Goal: Information Seeking & Learning: Learn about a topic

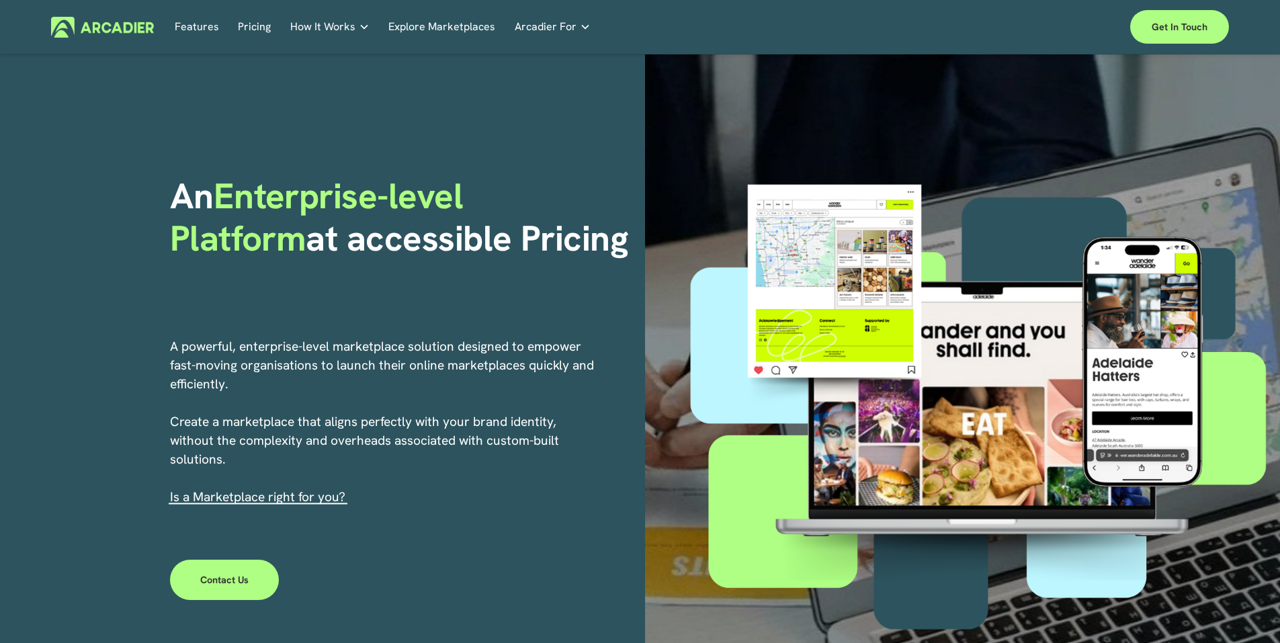
click at [257, 18] on link "Pricing" at bounding box center [254, 27] width 33 height 21
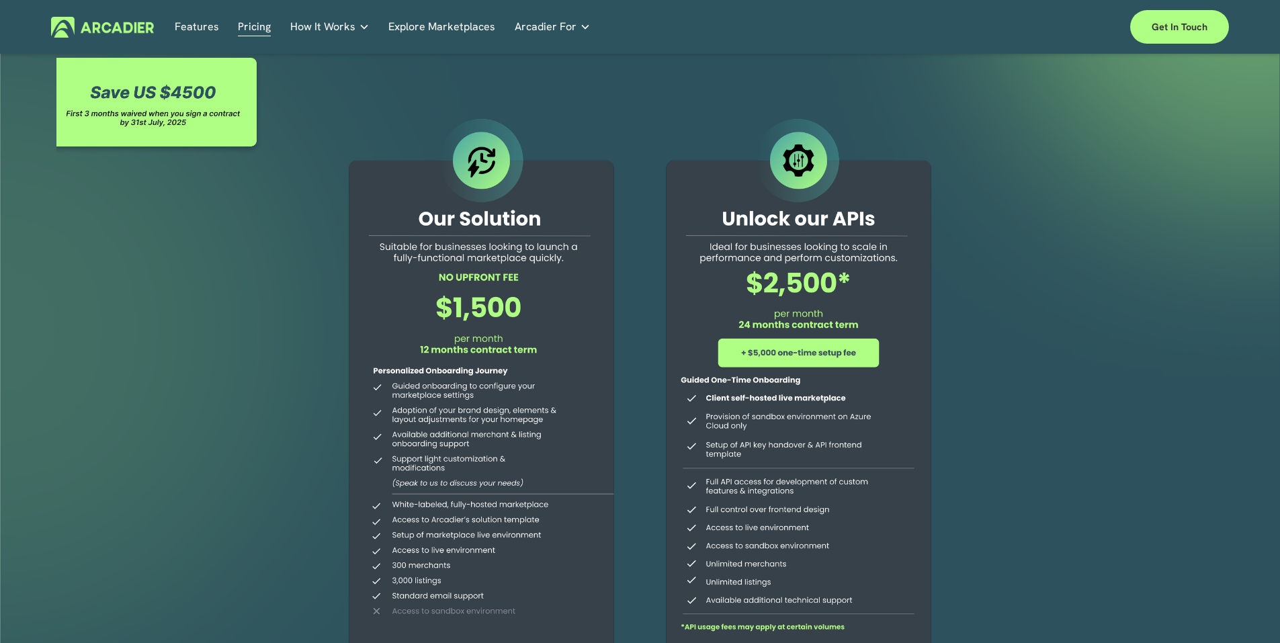
click at [137, 26] on img at bounding box center [102, 27] width 103 height 21
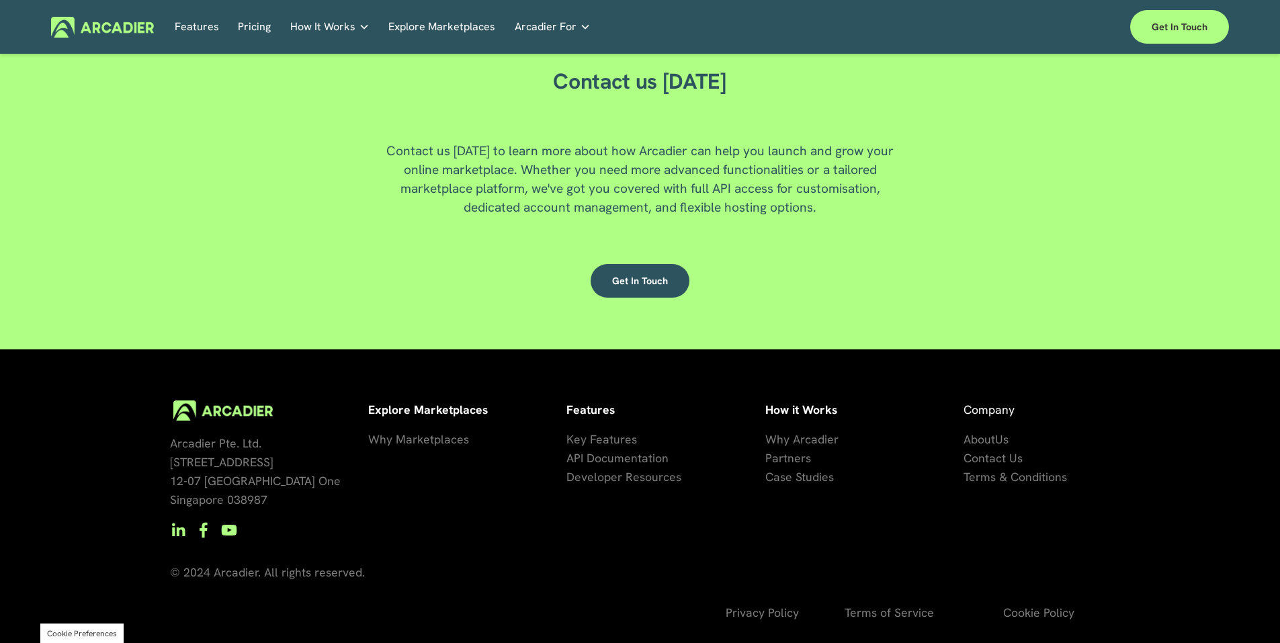
scroll to position [3624, 0]
click at [89, 633] on button "Cookie Preferences" at bounding box center [82, 632] width 70 height 11
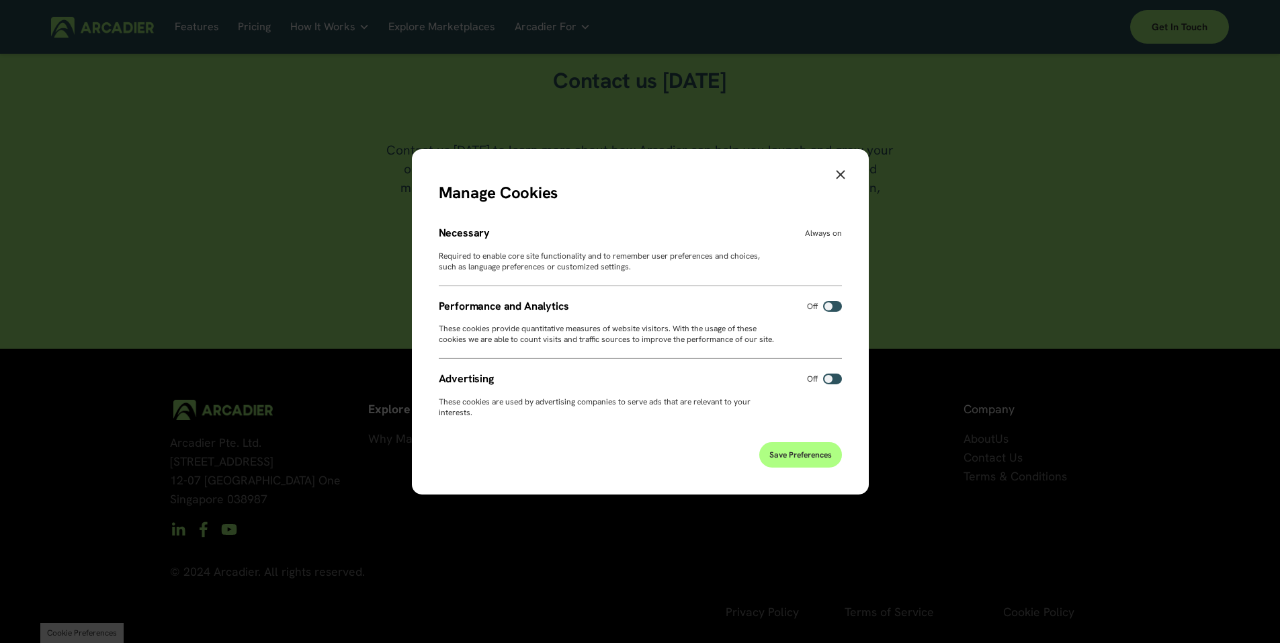
click at [837, 169] on icon "Close" at bounding box center [840, 173] width 9 height 9
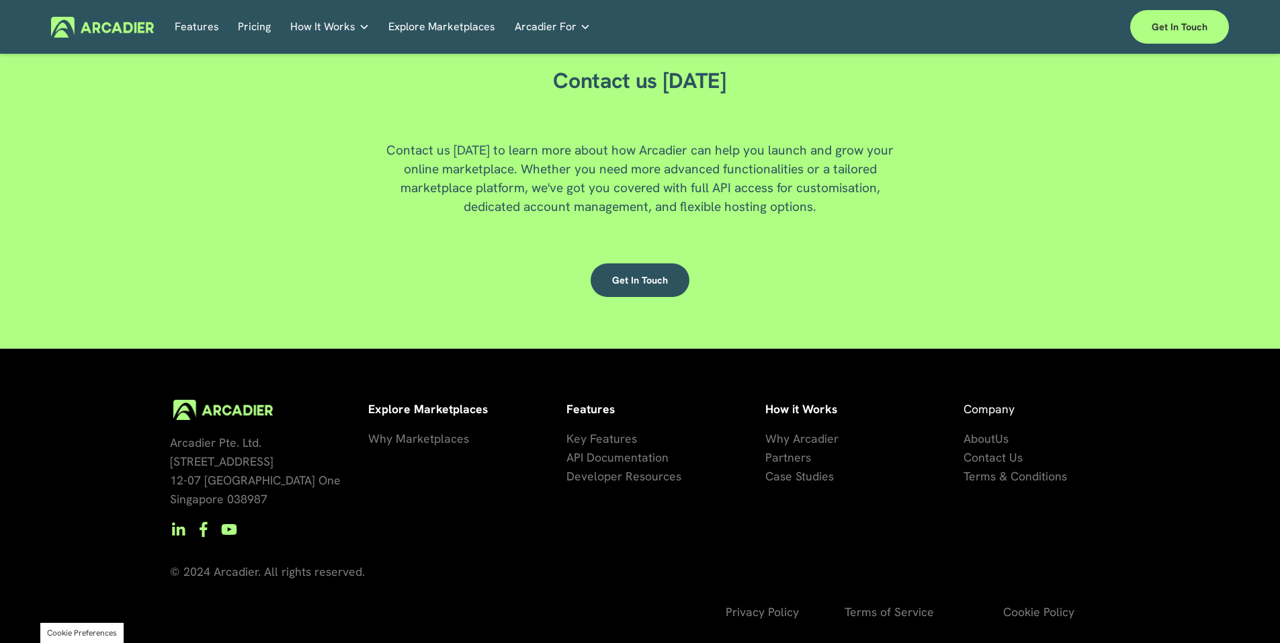
click at [1133, 326] on div "Contact us Today Contact us today to learn more about how Arcadier can help you…" at bounding box center [640, 179] width 1280 height 340
click at [82, 628] on button "Cookie Preferences" at bounding box center [82, 632] width 70 height 11
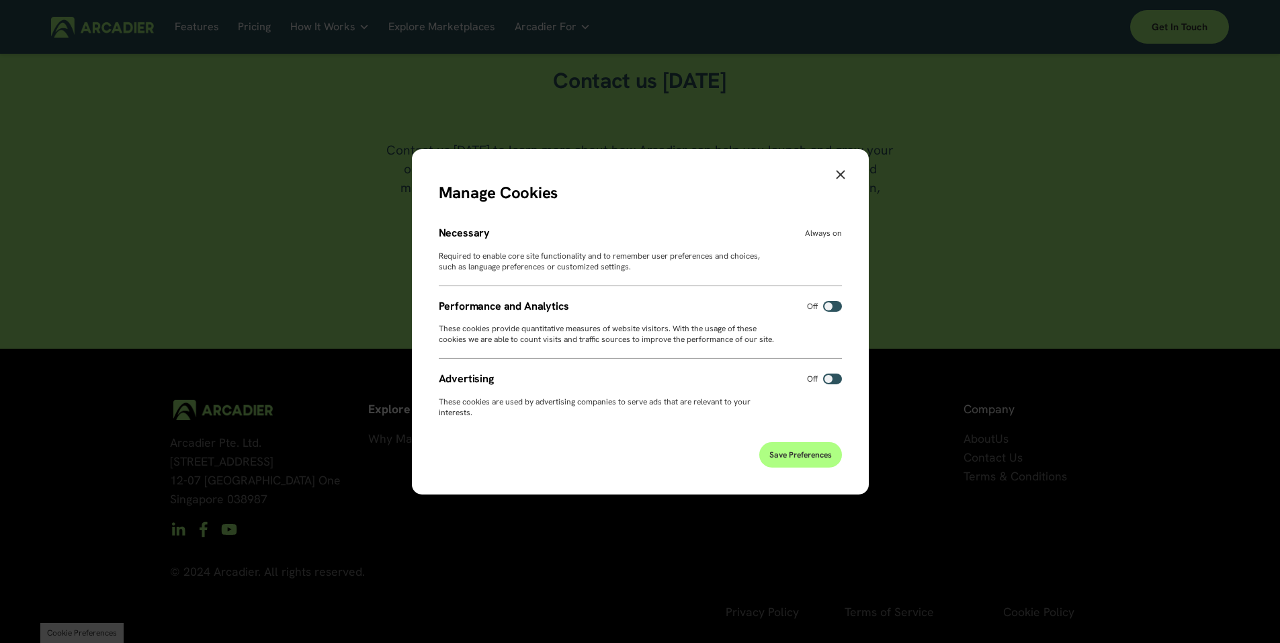
click at [841, 170] on icon "Close" at bounding box center [840, 174] width 9 height 9
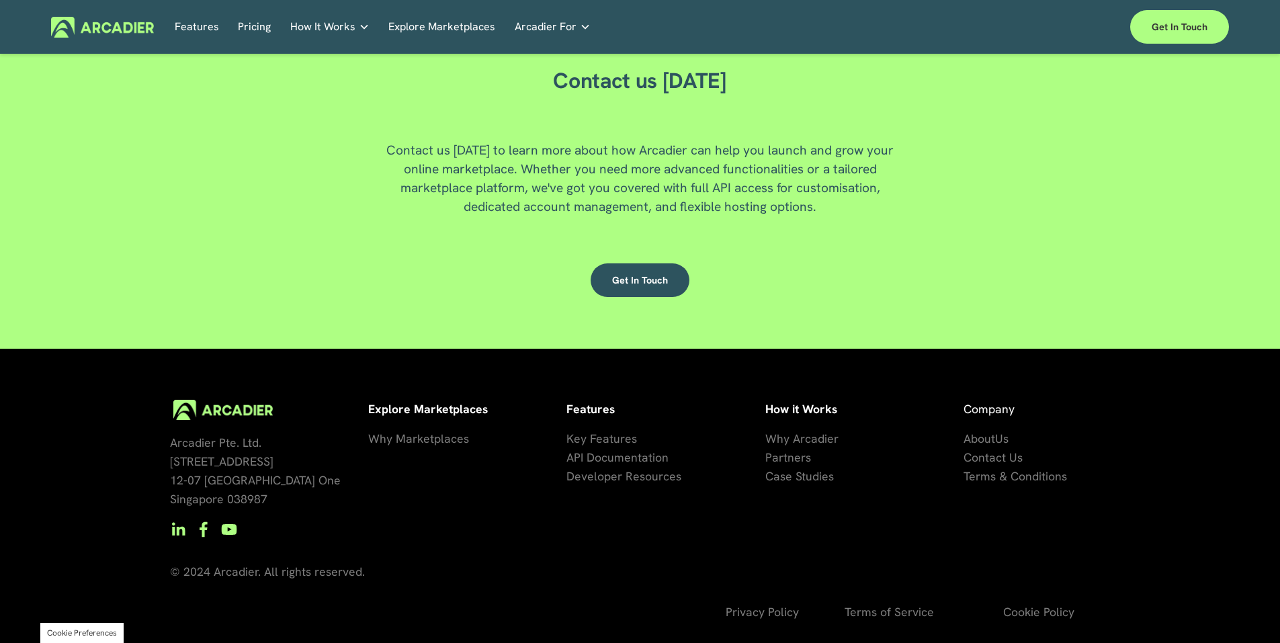
click at [0, 0] on h5 "Partners" at bounding box center [0, 0] width 0 height 0
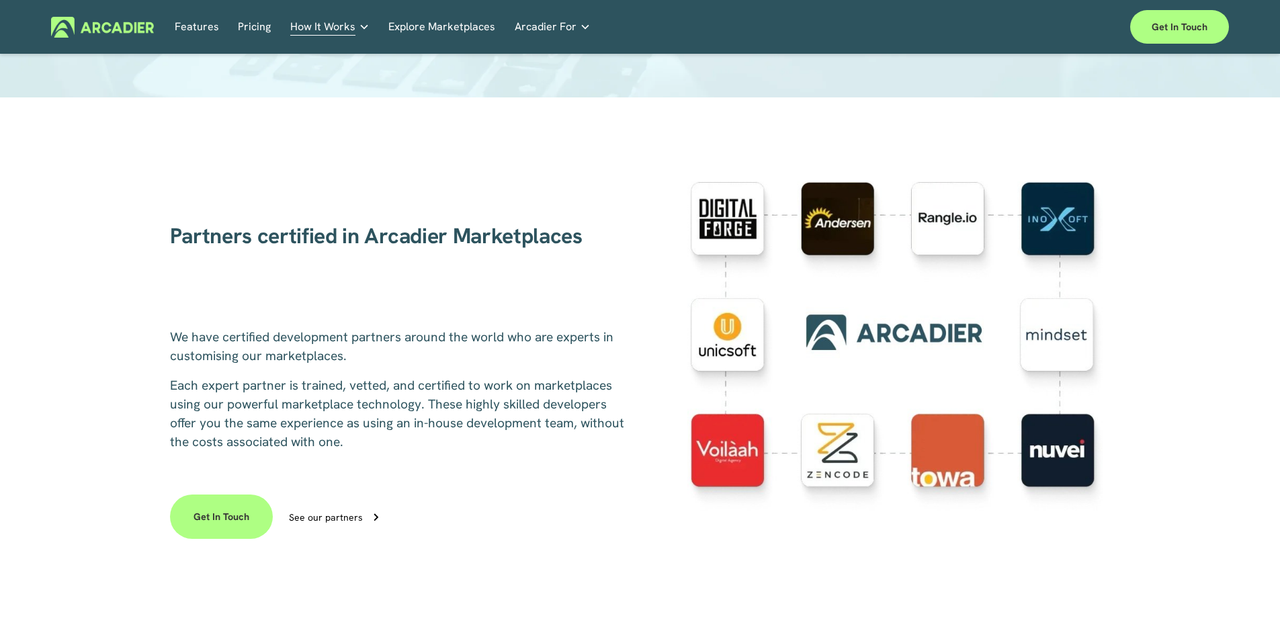
scroll to position [269, 0]
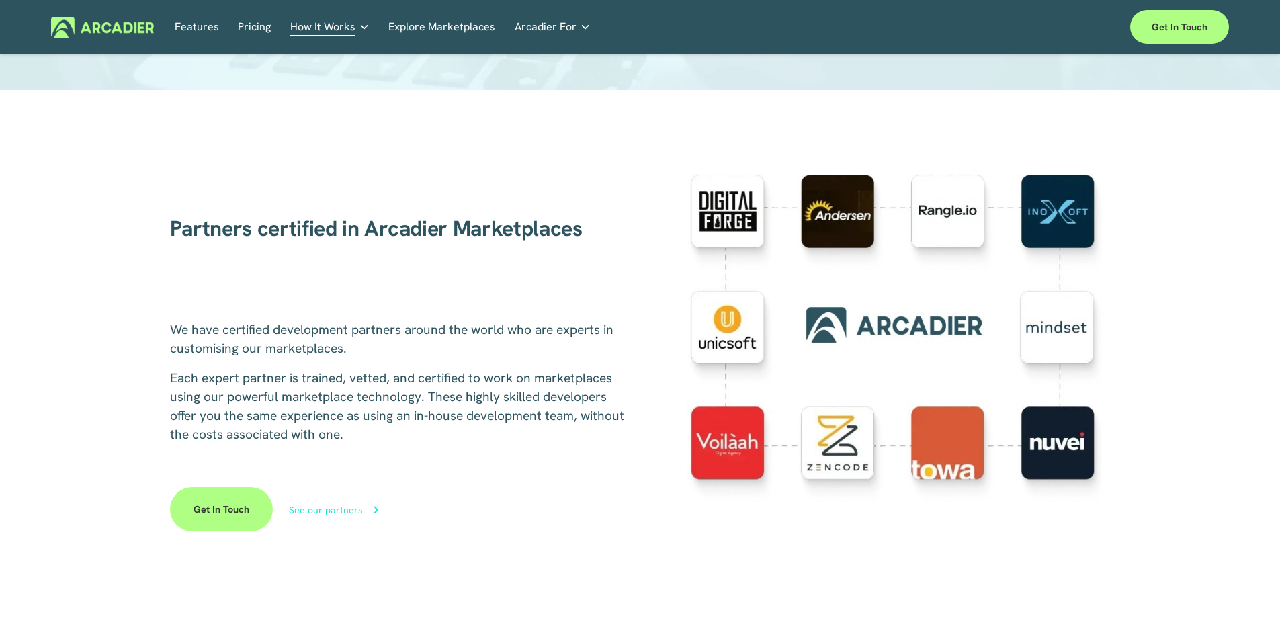
click at [343, 513] on div "See our partners" at bounding box center [326, 509] width 74 height 9
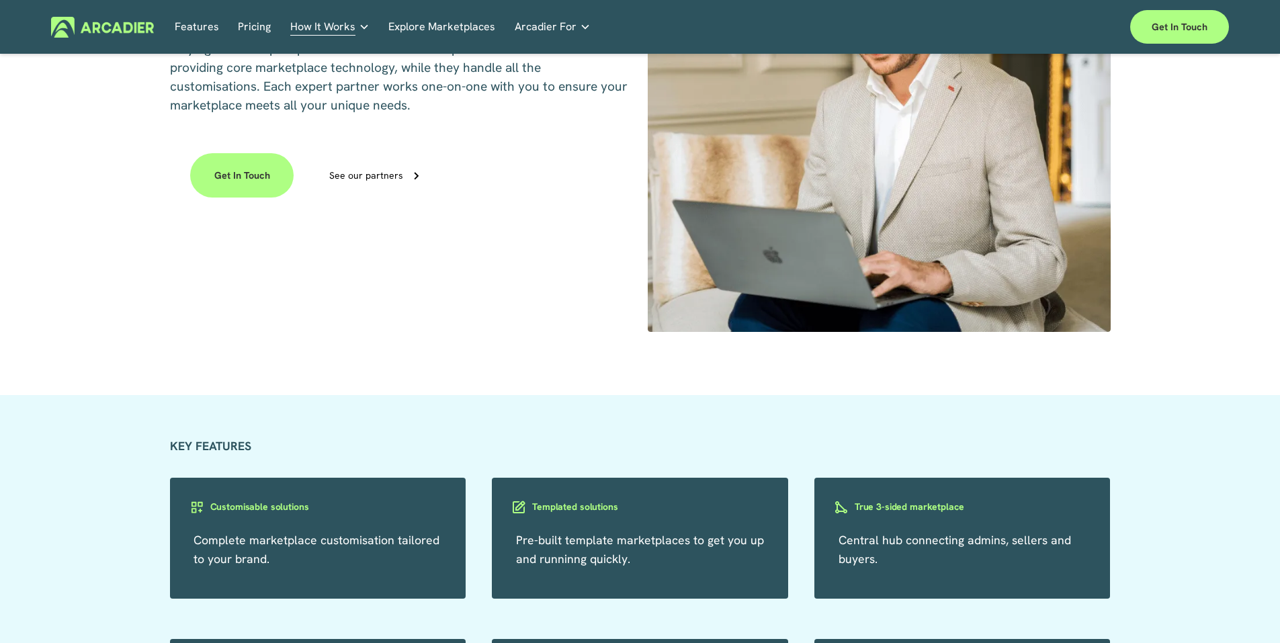
scroll to position [627, 0]
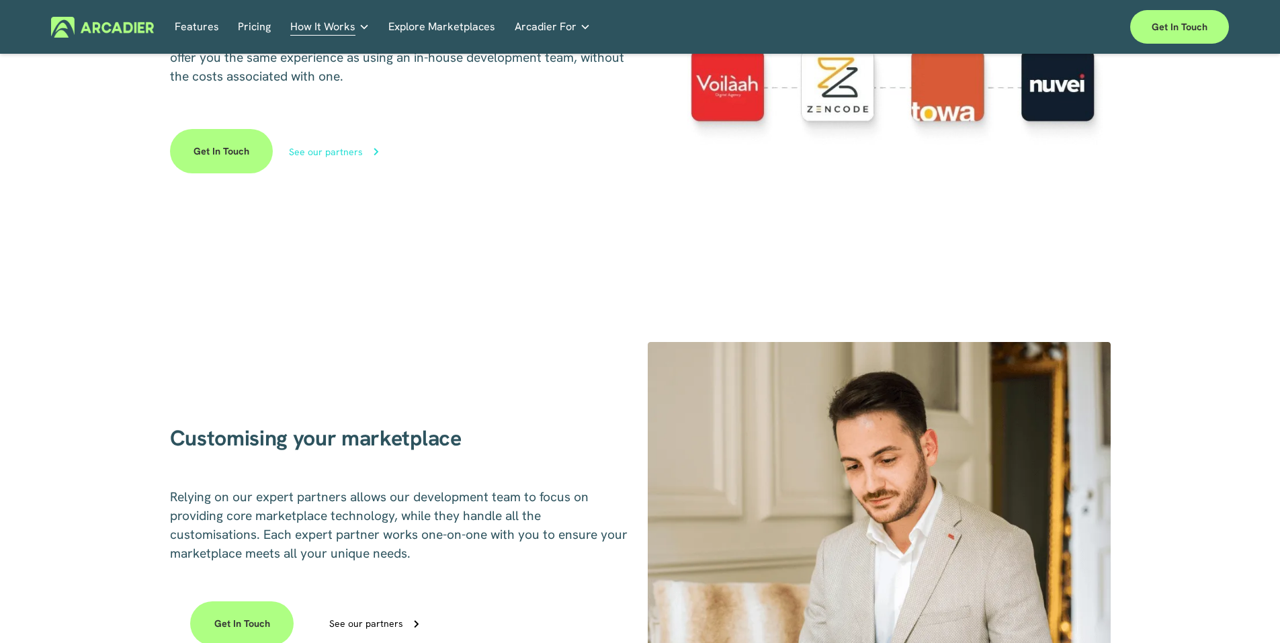
click at [336, 147] on div "See our partners" at bounding box center [326, 151] width 74 height 9
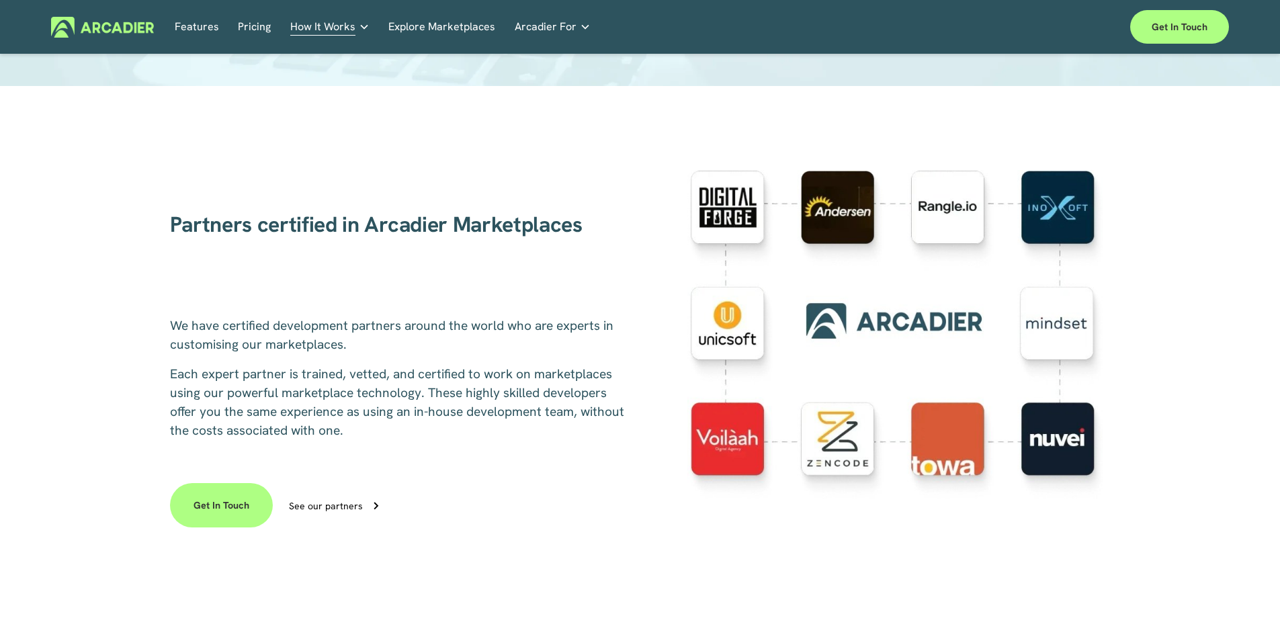
scroll to position [269, 0]
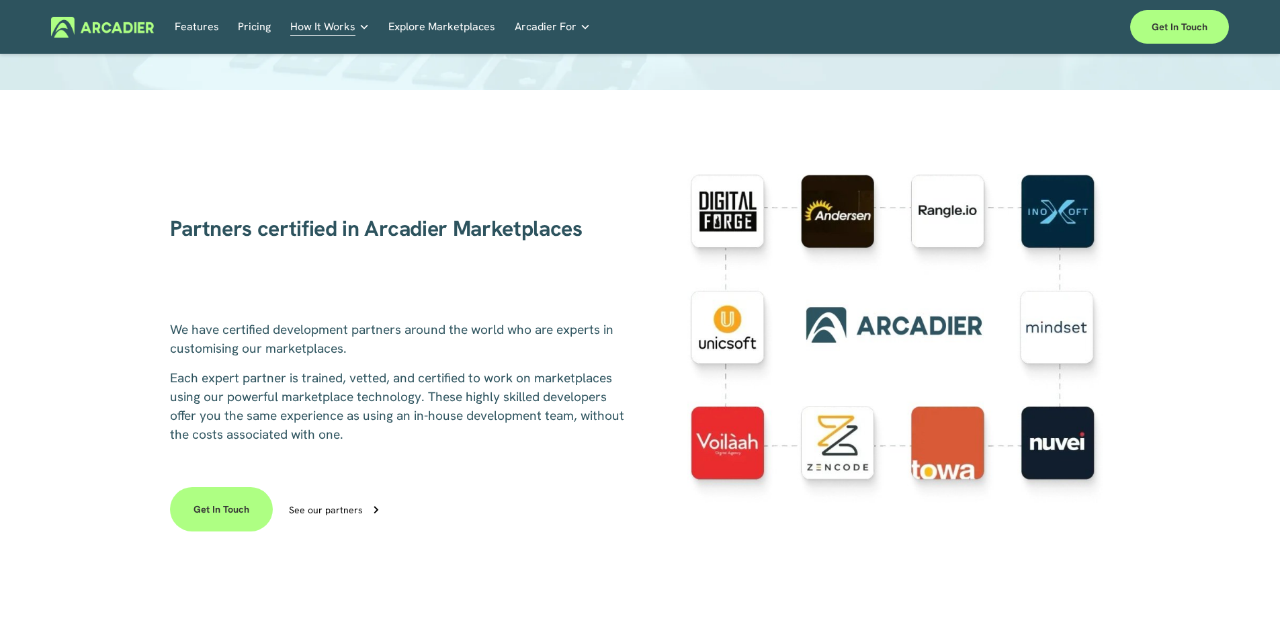
click at [136, 30] on img at bounding box center [102, 27] width 103 height 21
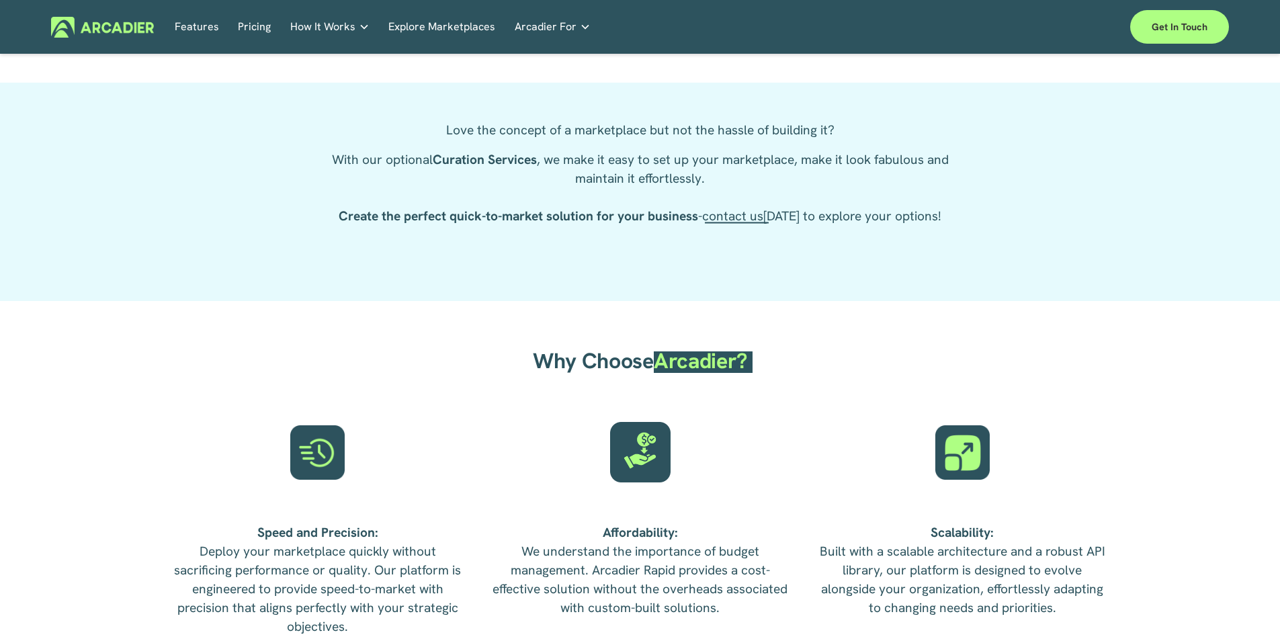
scroll to position [2598, 0]
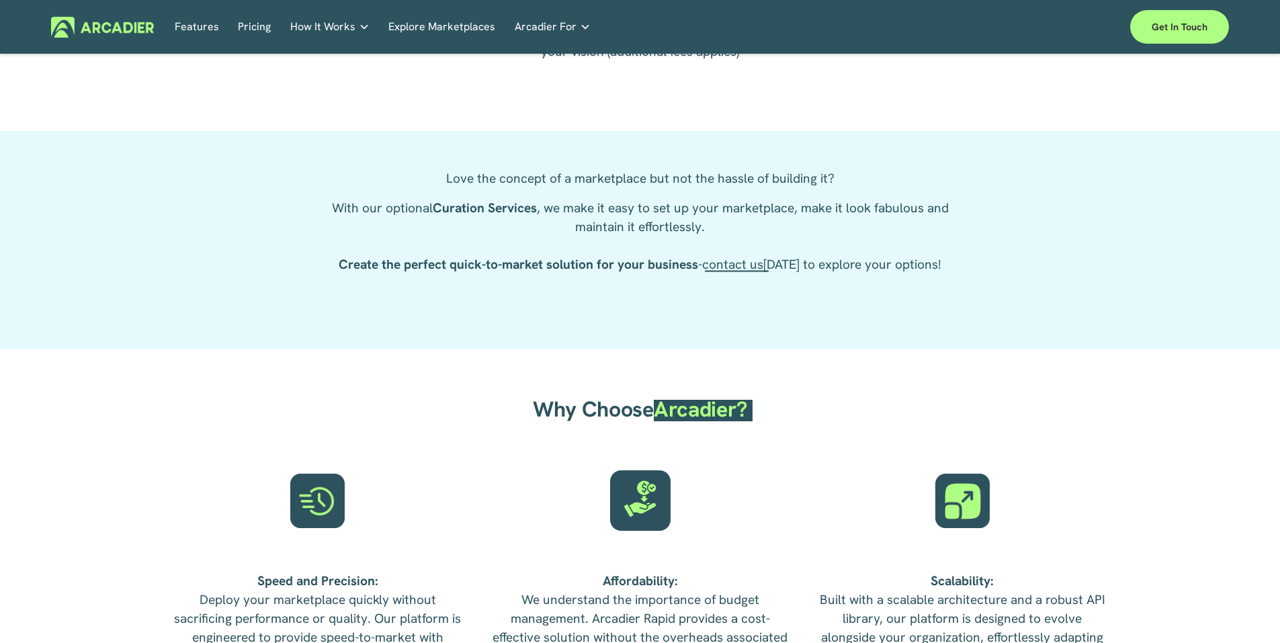
click at [187, 20] on link "Features" at bounding box center [197, 27] width 44 height 21
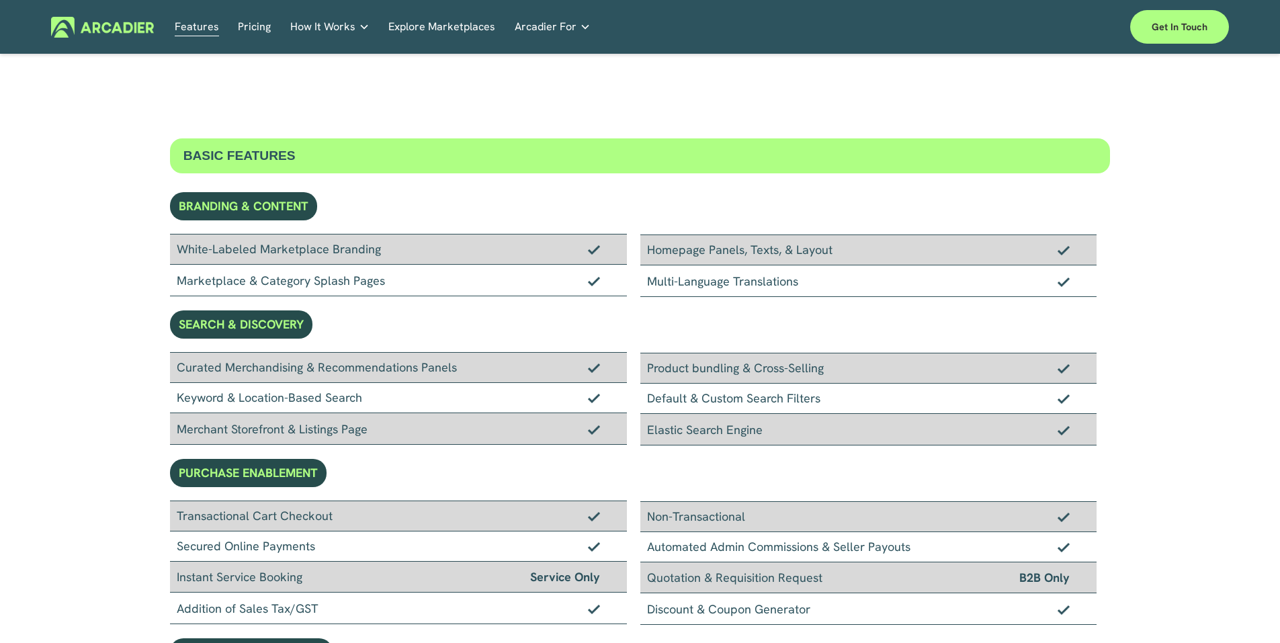
drag, startPoint x: 781, startPoint y: 279, endPoint x: 593, endPoint y: 316, distance: 191.6
drag, startPoint x: 399, startPoint y: 292, endPoint x: 382, endPoint y: 296, distance: 17.1
click at [389, 295] on div "Marketplace & Category Splash Pages" at bounding box center [398, 281] width 457 height 32
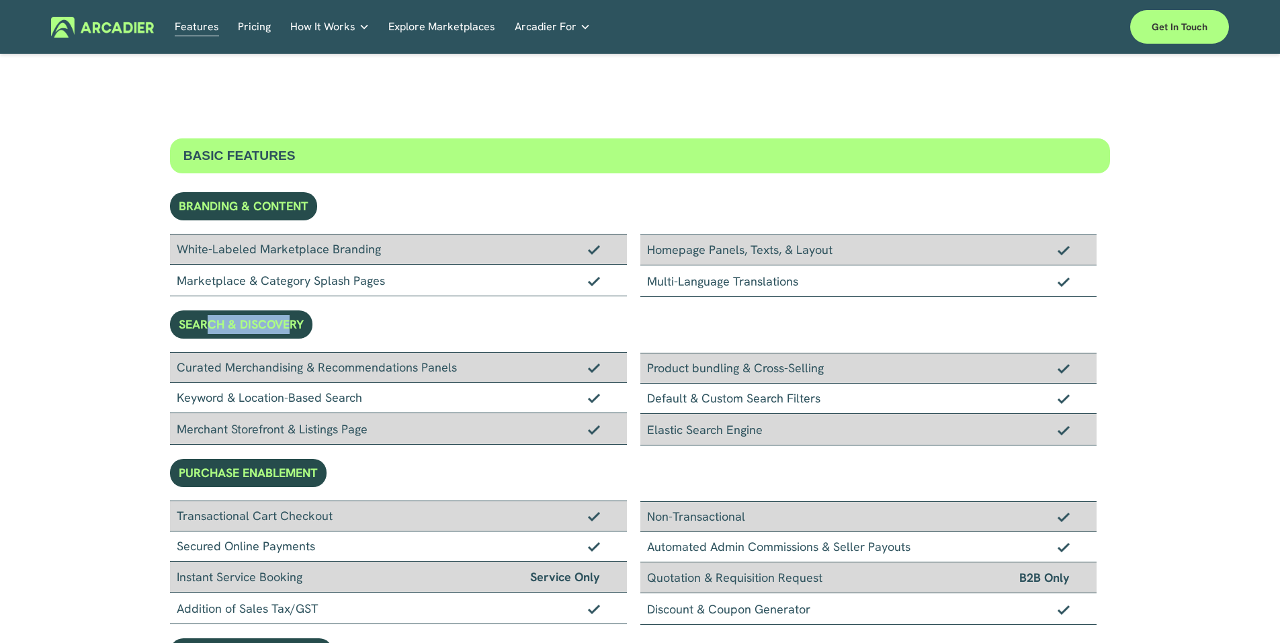
drag, startPoint x: 207, startPoint y: 329, endPoint x: 293, endPoint y: 329, distance: 86.0
click at [293, 329] on div "SEARCH & DISCOVERY" at bounding box center [241, 324] width 142 height 28
drag, startPoint x: 293, startPoint y: 329, endPoint x: 429, endPoint y: 304, distance: 138.6
click at [0, 0] on p "Intuitive marketplaces tailored to your business needs." at bounding box center [0, 0] width 0 height 0
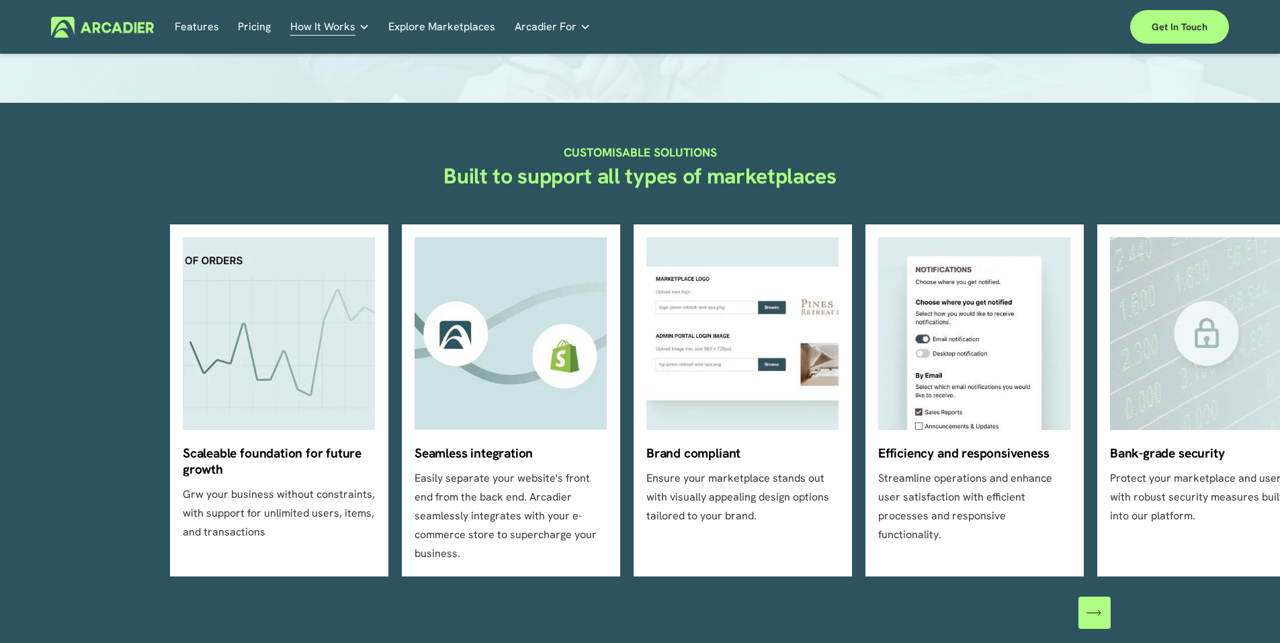
scroll to position [358, 0]
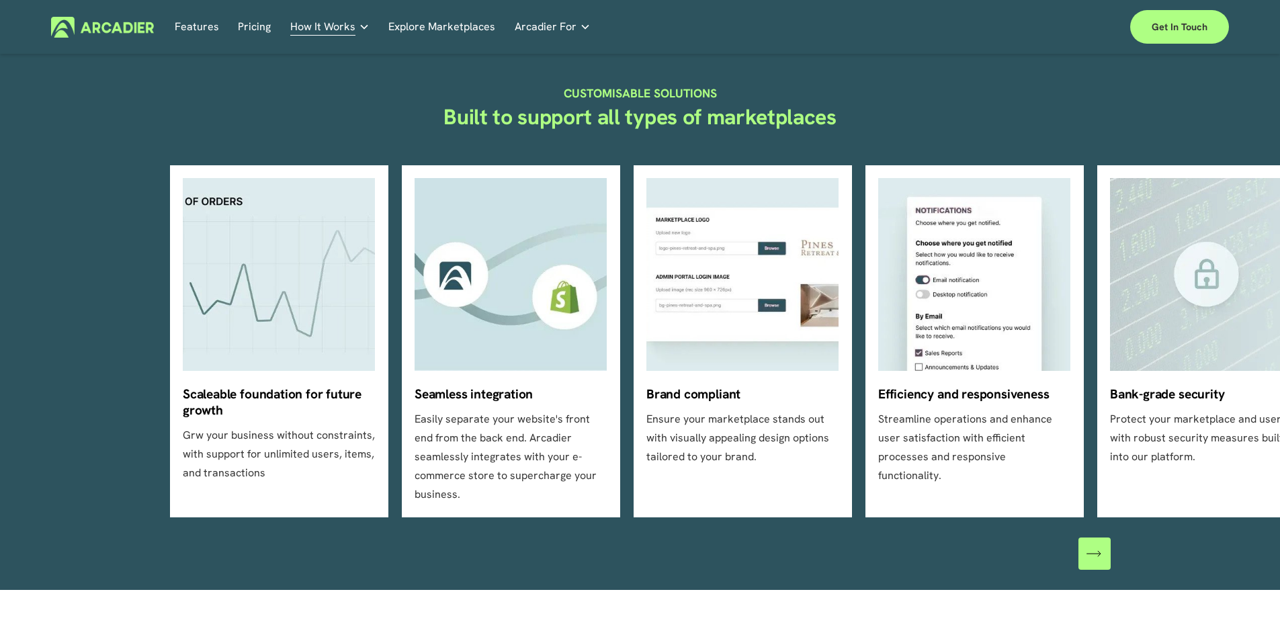
click at [1095, 546] on icon "\a \a \a Next\a \a" at bounding box center [1093, 553] width 15 height 15
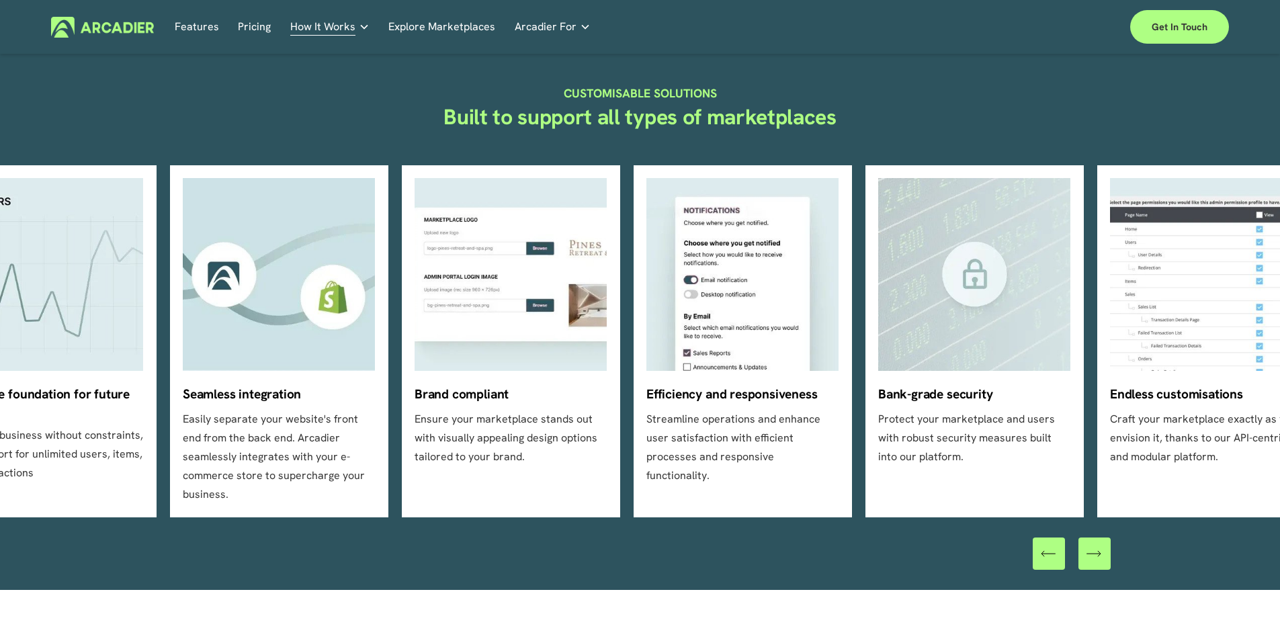
click at [1095, 546] on icon "\a \a \a Next\a \a" at bounding box center [1093, 553] width 15 height 15
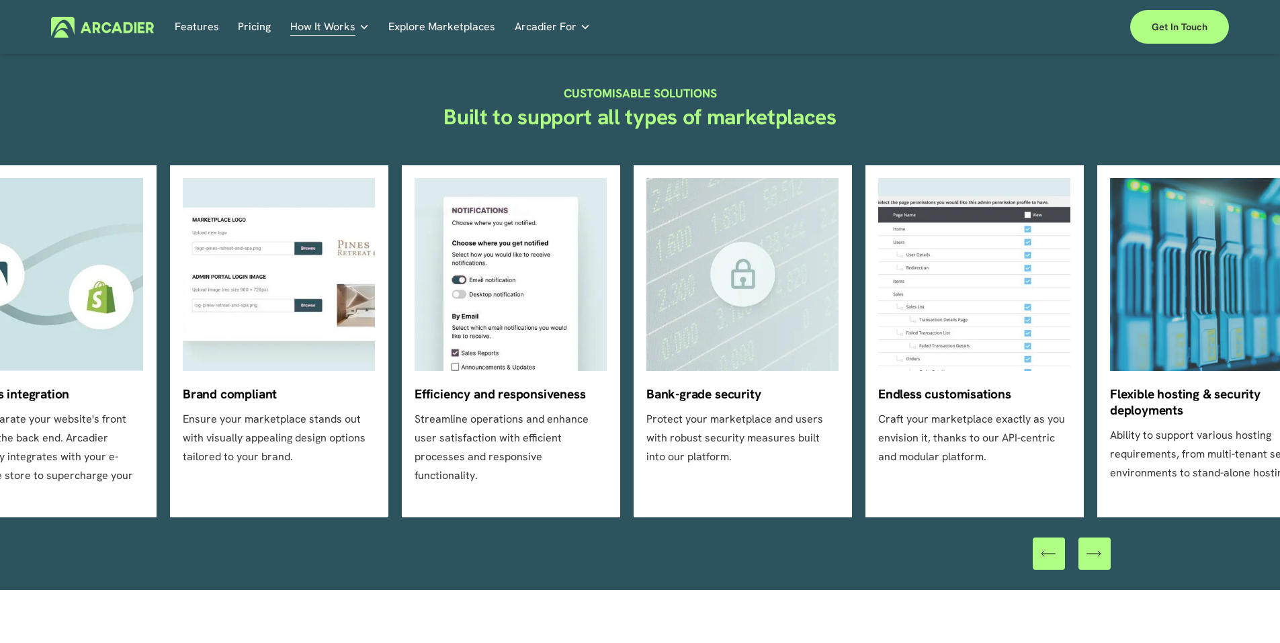
click at [1095, 546] on icon "\a \a \a Next\a \a" at bounding box center [1093, 553] width 15 height 15
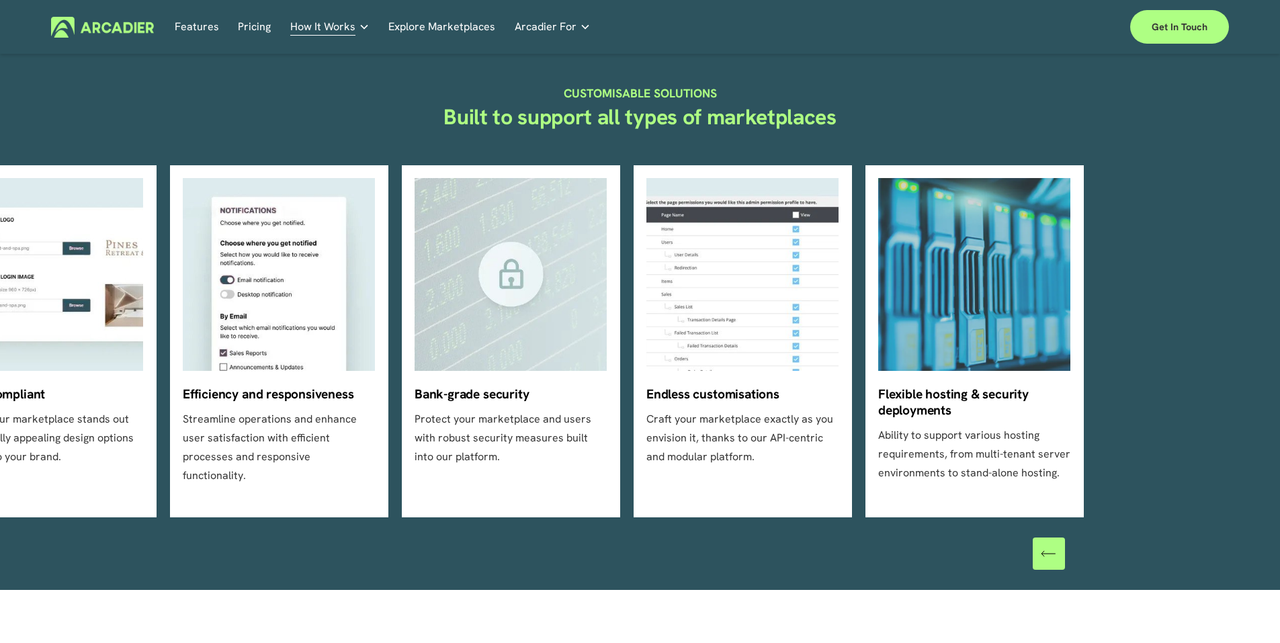
click at [1046, 546] on icon "\a \a Previous\a \a \a" at bounding box center [1048, 553] width 15 height 15
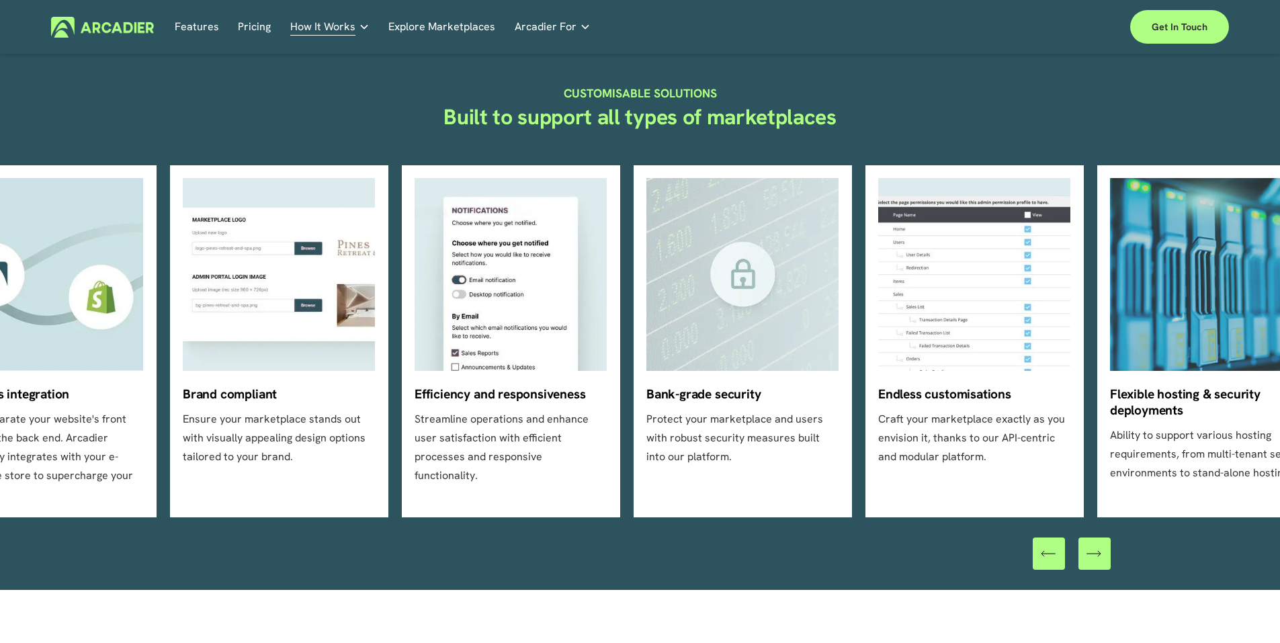
click at [1046, 546] on icon "\a \a Previous\a \a \a" at bounding box center [1048, 553] width 15 height 15
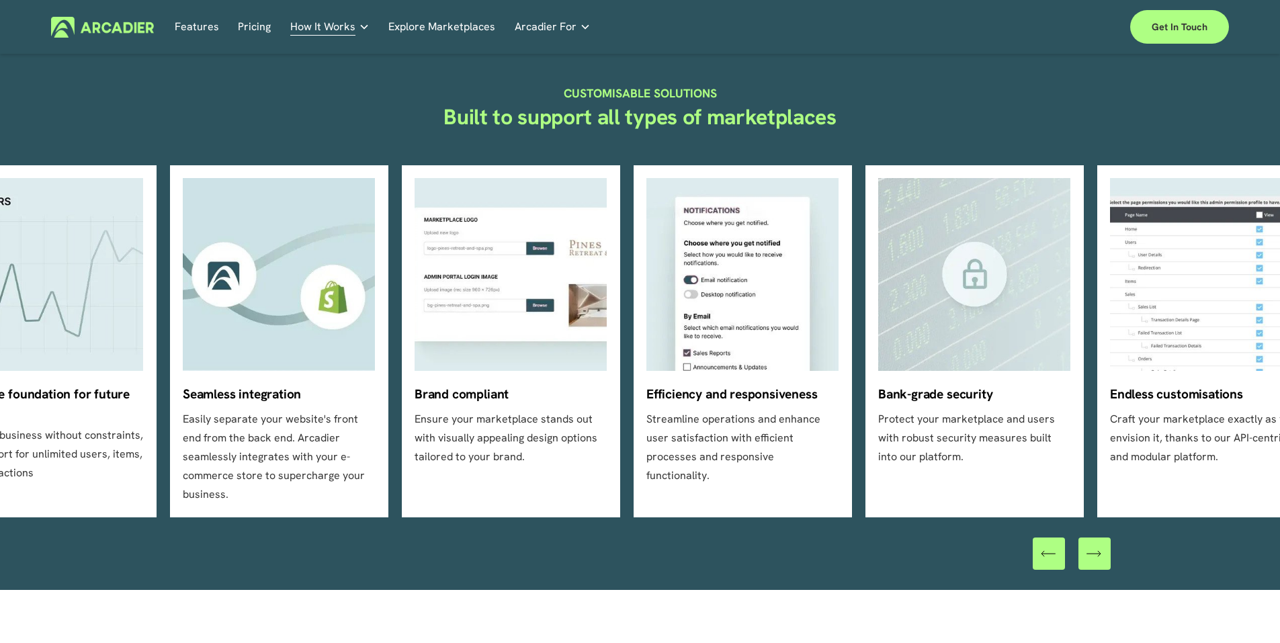
click at [1046, 546] on icon "\a \a Previous\a \a \a" at bounding box center [1048, 553] width 15 height 15
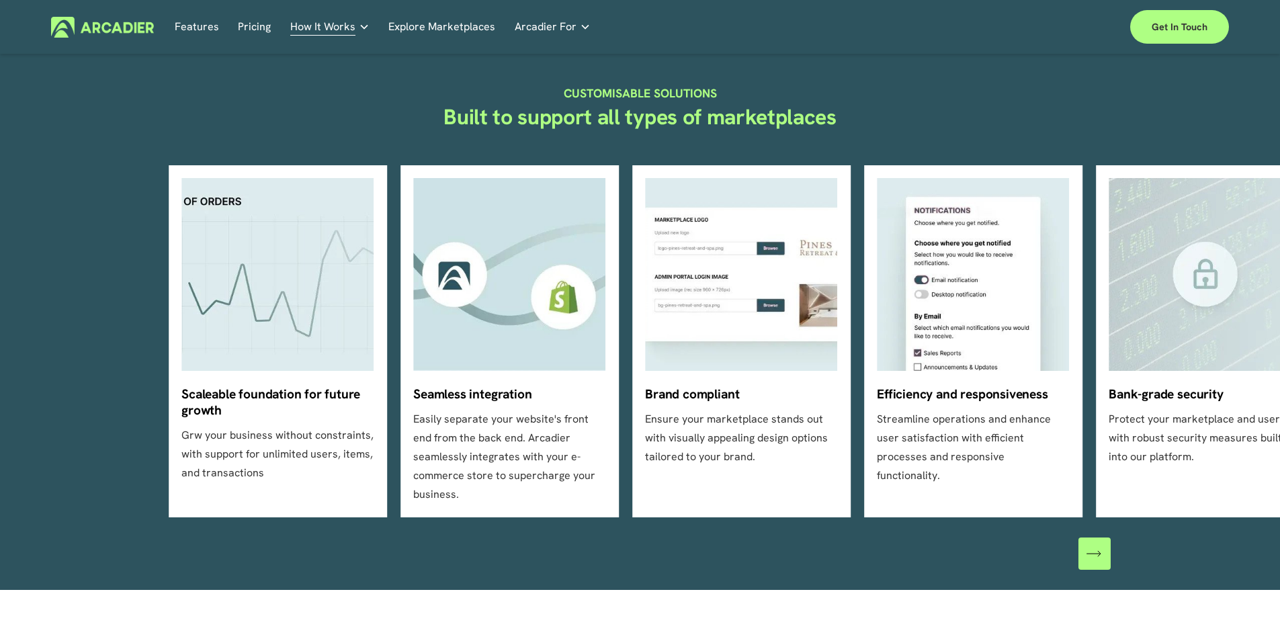
click at [1046, 537] on div at bounding box center [1072, 553] width 78 height 32
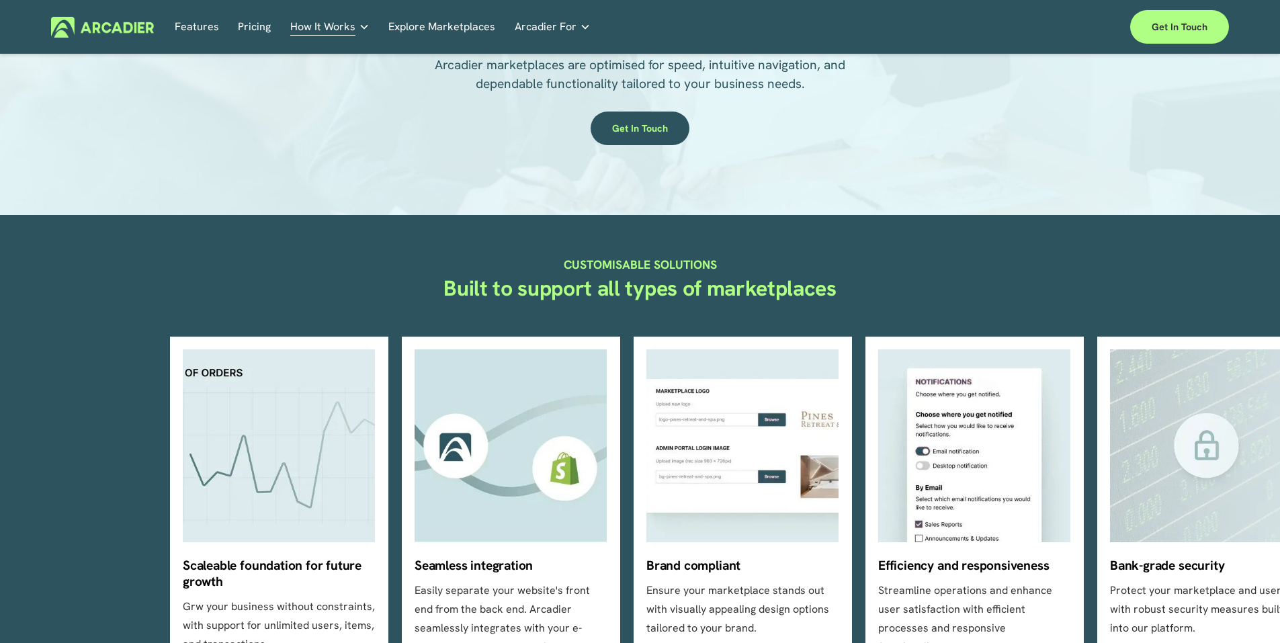
scroll to position [179, 0]
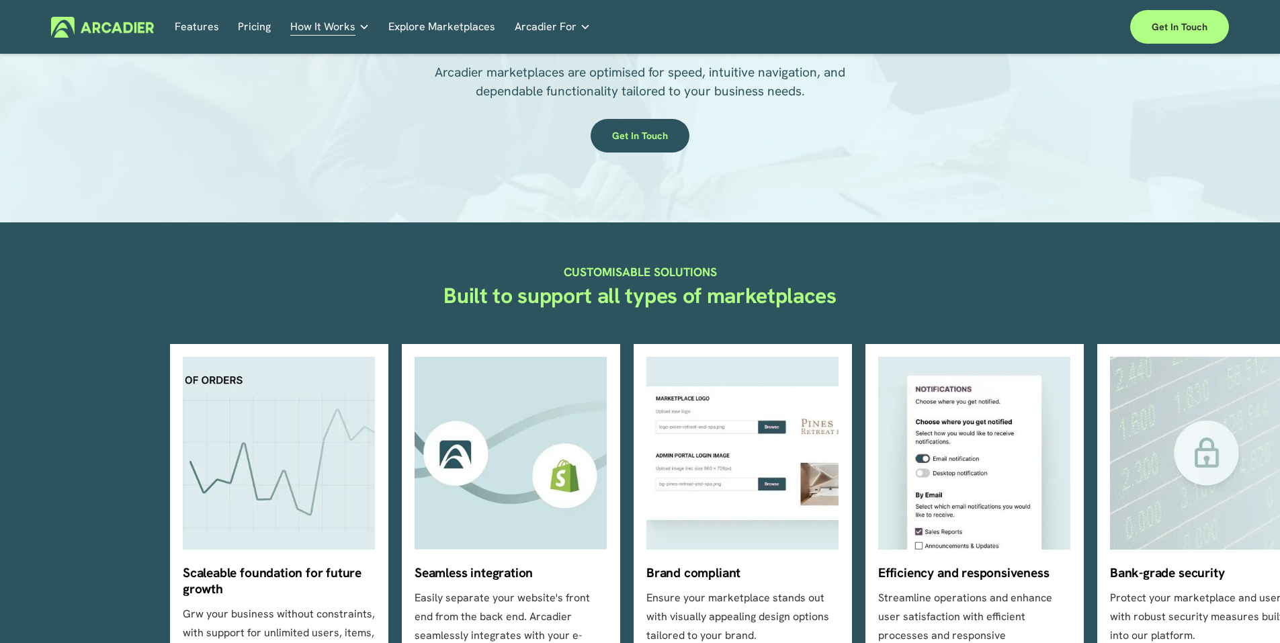
click at [449, 25] on link "Explore Marketplaces" at bounding box center [441, 27] width 107 height 21
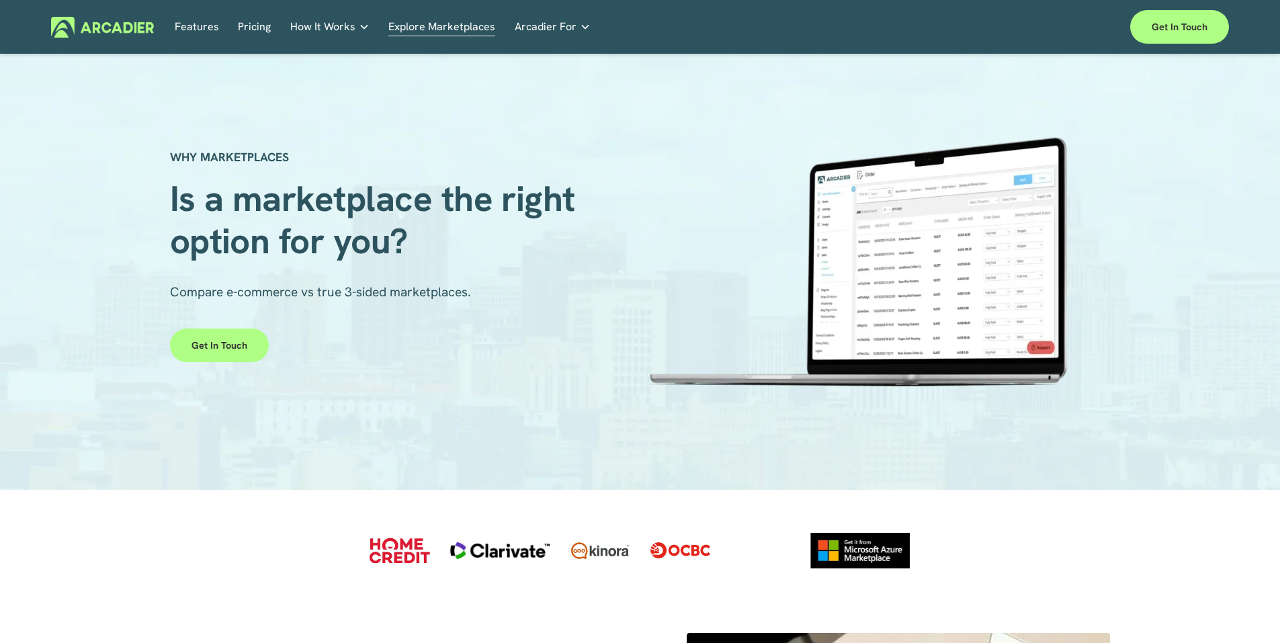
click at [1102, 427] on div "WHY MARKETPLACES Is a marketplace the right option for you? Compare e-commerce …" at bounding box center [640, 272] width 1280 height 312
click at [0, 0] on div "Why Arcadier Partners About Us Contact Case Studies How It Works Why Arcadier P…" at bounding box center [0, 0] width 0 height 0
click at [342, 6] on div "Skip to Content Features Pricing How It Works" at bounding box center [640, 27] width 1280 height 54
